Goal: Use online tool/utility: Utilize a website feature to perform a specific function

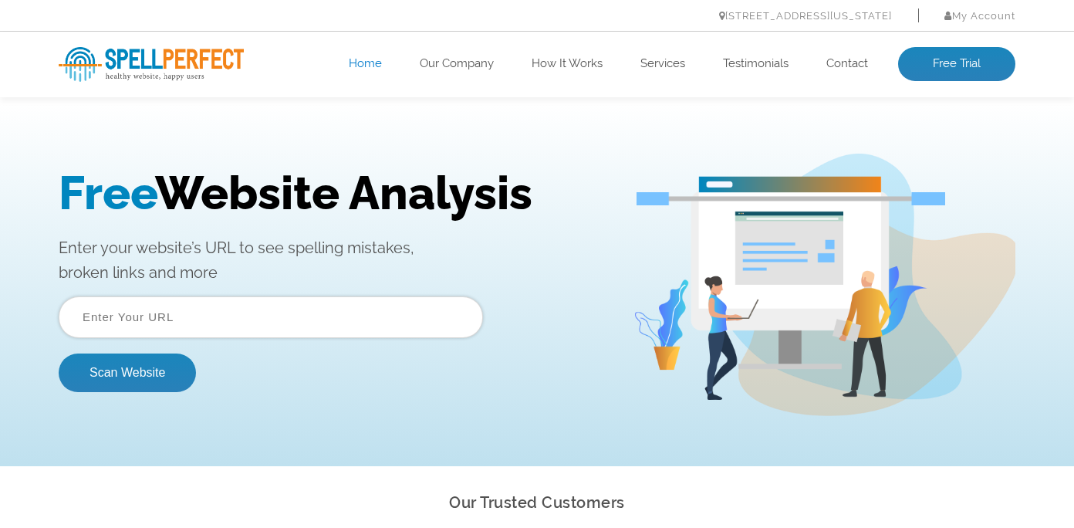
click at [212, 321] on input "text" at bounding box center [271, 317] width 424 height 42
paste input "https://www.lir.coach/inner-critic-program/"
type input "https://www.lir.coach/inner-critic-program/"
click at [59, 353] on button "Scan Website" at bounding box center [127, 372] width 137 height 39
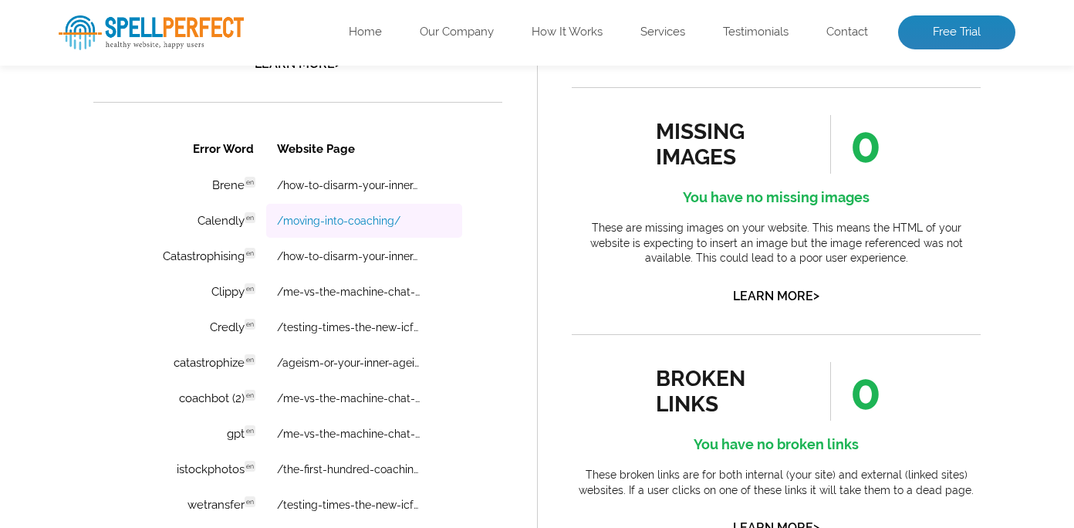
scroll to position [1083, 0]
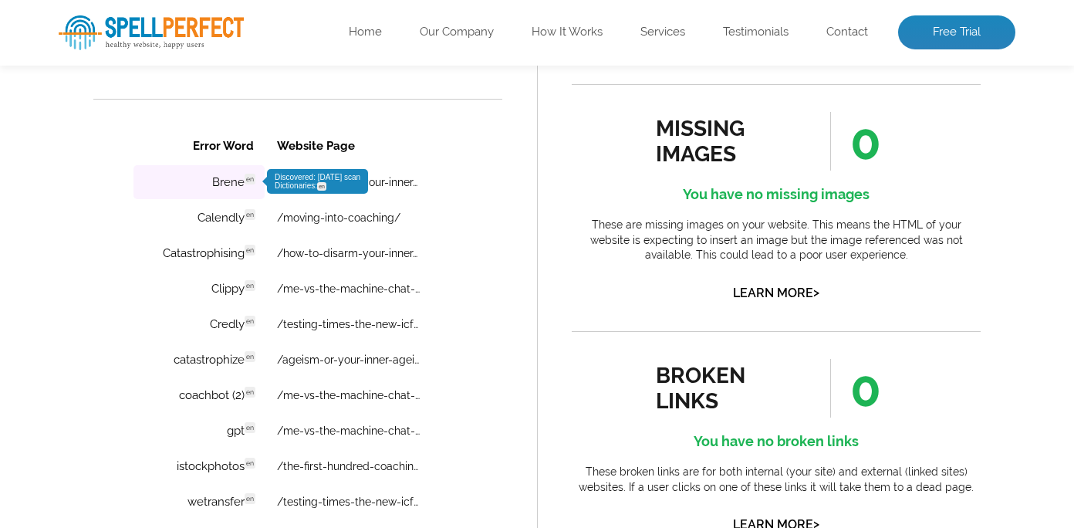
click at [223, 177] on td "Brene en Discovered: [DATE] scan Dictionaries: en" at bounding box center [198, 182] width 131 height 34
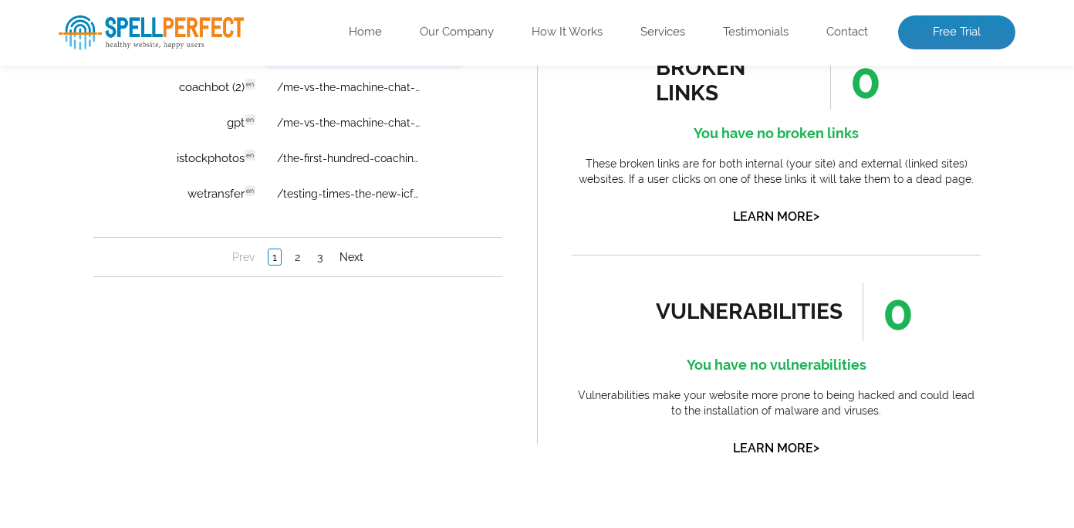
scroll to position [1419, 0]
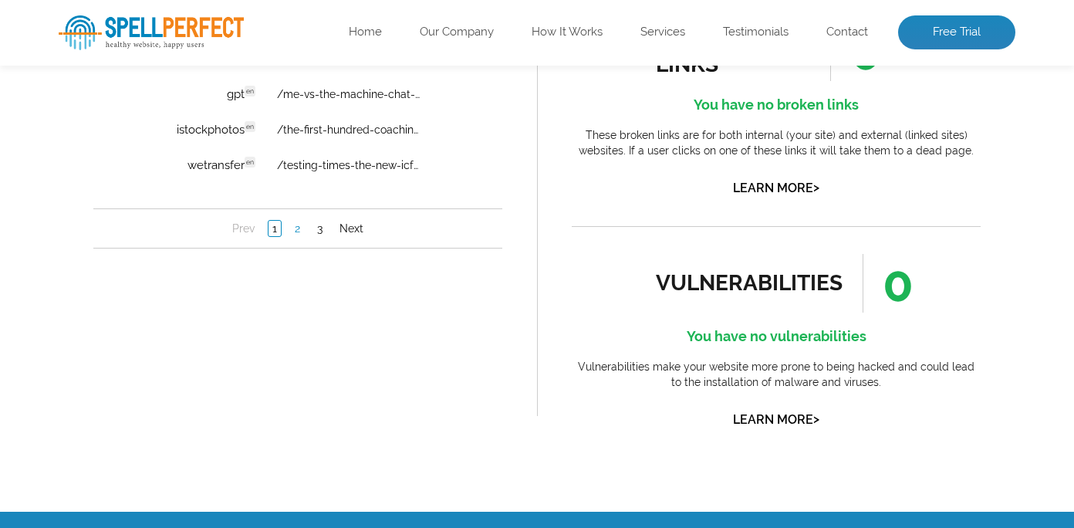
click at [299, 232] on link "2" at bounding box center [297, 228] width 13 height 15
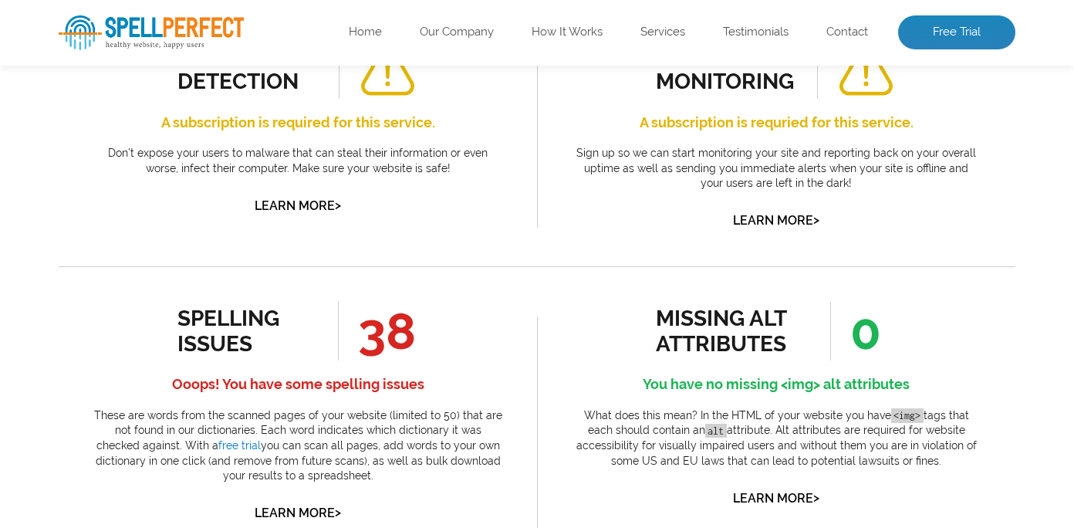
scroll to position [635, 0]
